Goal: Task Accomplishment & Management: Use online tool/utility

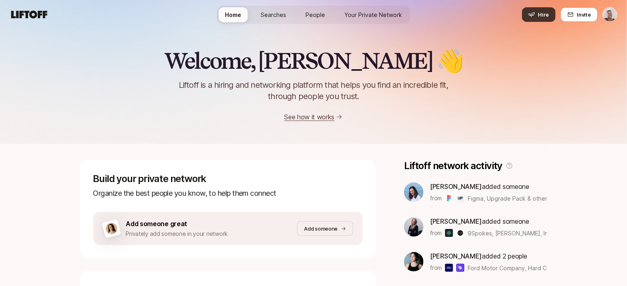
click at [525, 15] on button "Hire" at bounding box center [539, 14] width 34 height 15
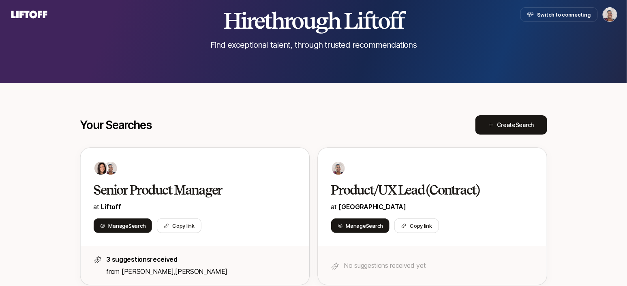
scroll to position [62, 0]
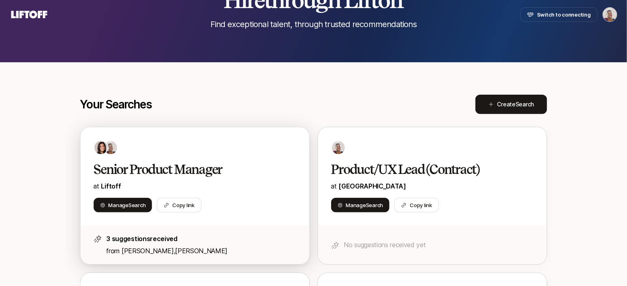
click at [219, 154] on div at bounding box center [195, 148] width 203 height 15
